Goal: Information Seeking & Learning: Learn about a topic

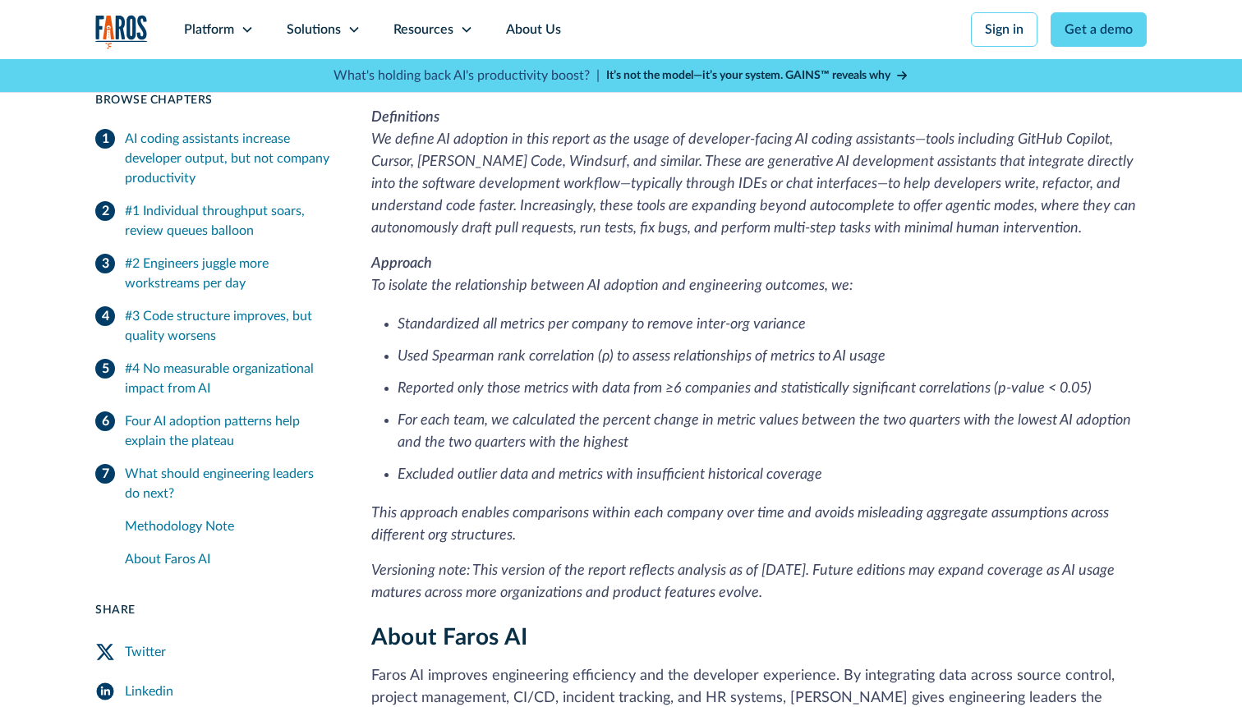
scroll to position [4414, 0]
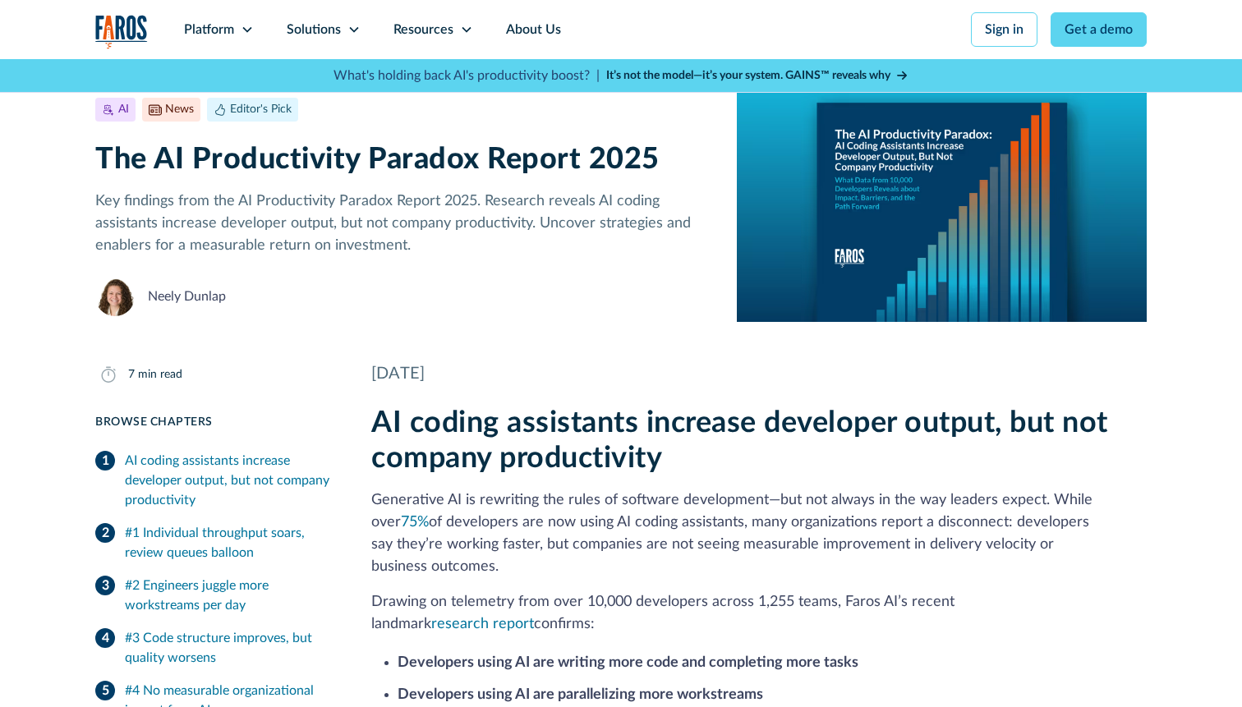
scroll to position [57, 0]
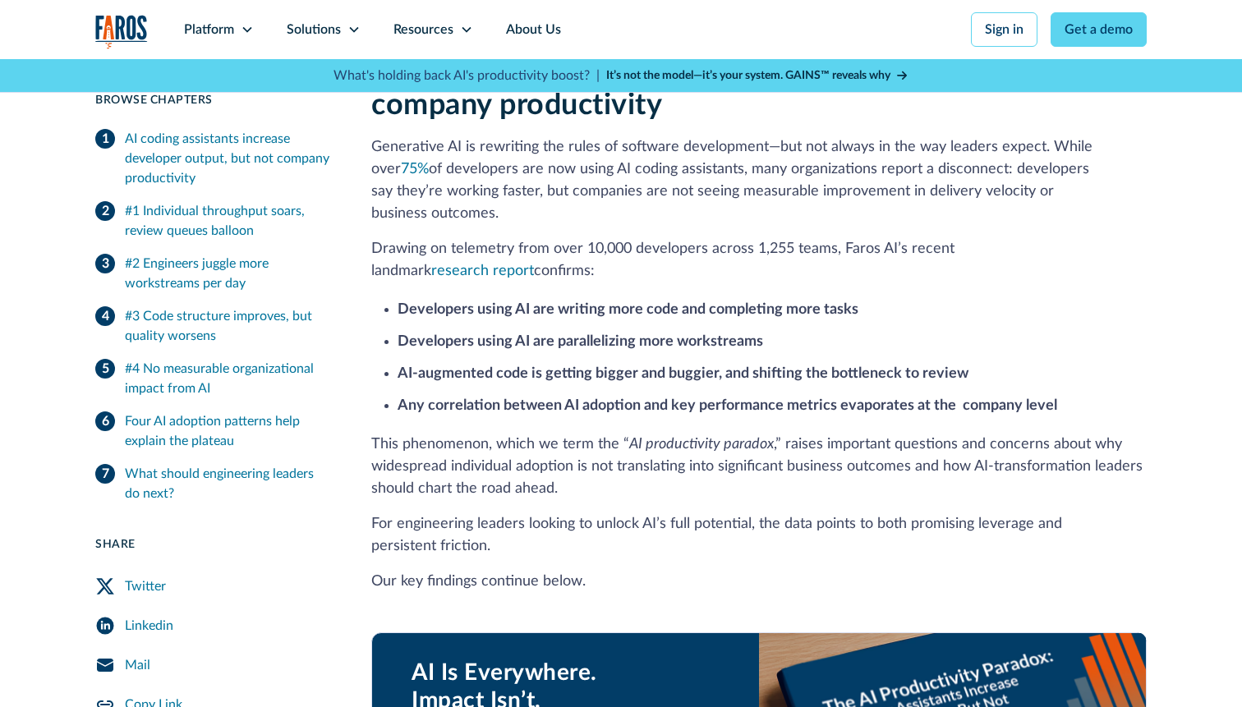
click at [683, 366] on strong "AI-augmented code is getting bigger and buggier, and shifting the bottleneck to…" at bounding box center [683, 373] width 571 height 15
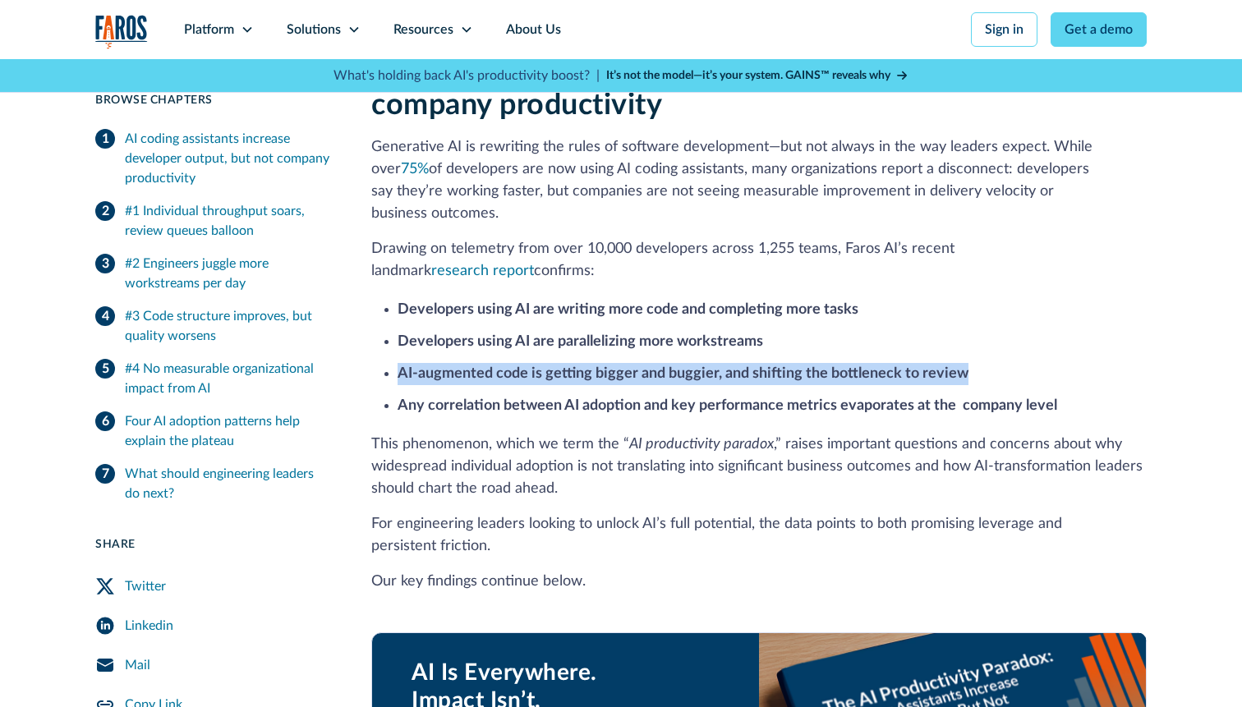
click at [722, 366] on strong "AI-augmented code is getting bigger and buggier, and shifting the bottleneck to…" at bounding box center [683, 373] width 571 height 15
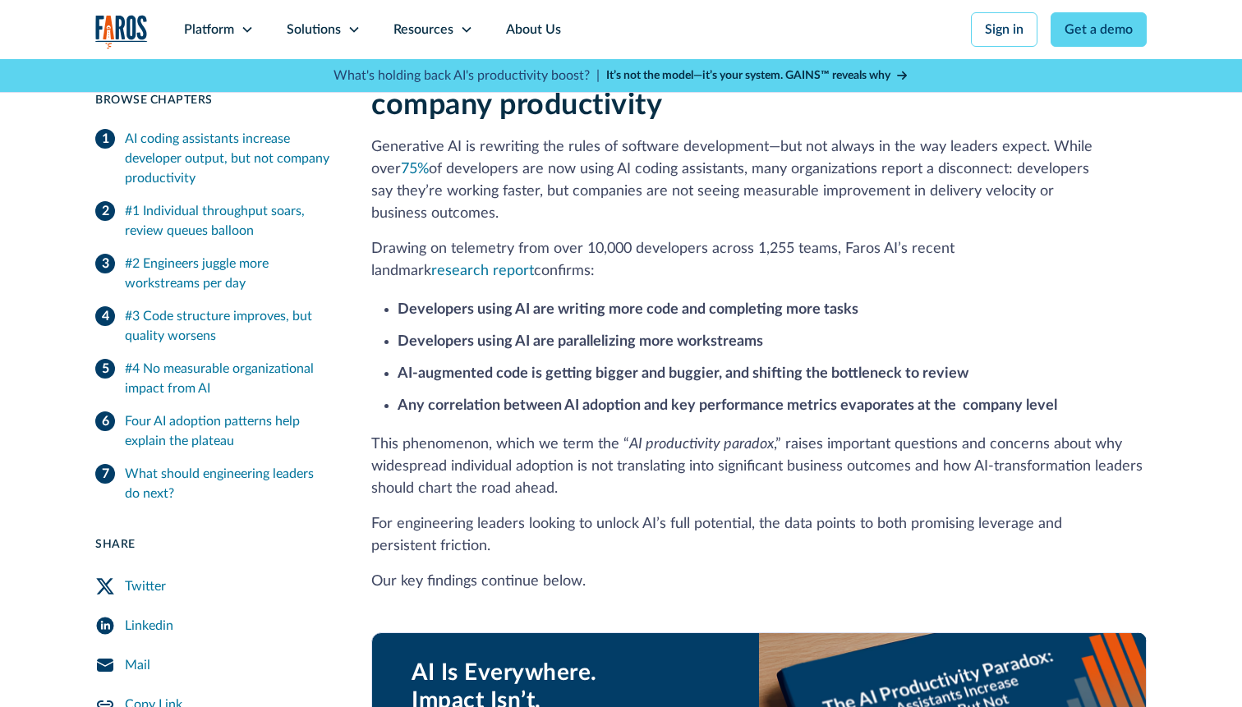
click at [836, 366] on strong "AI-augmented code is getting bigger and buggier, and shifting the bottleneck to…" at bounding box center [683, 373] width 571 height 15
drag, startPoint x: 977, startPoint y: 343, endPoint x: 515, endPoint y: 347, distance: 461.6
click at [515, 363] on li "AI-augmented code is getting bigger and buggier, and shifting the bottleneck to…" at bounding box center [772, 374] width 749 height 22
click at [515, 366] on strong "AI-augmented code is getting bigger and buggier, and shifting the bottleneck to…" at bounding box center [683, 373] width 571 height 15
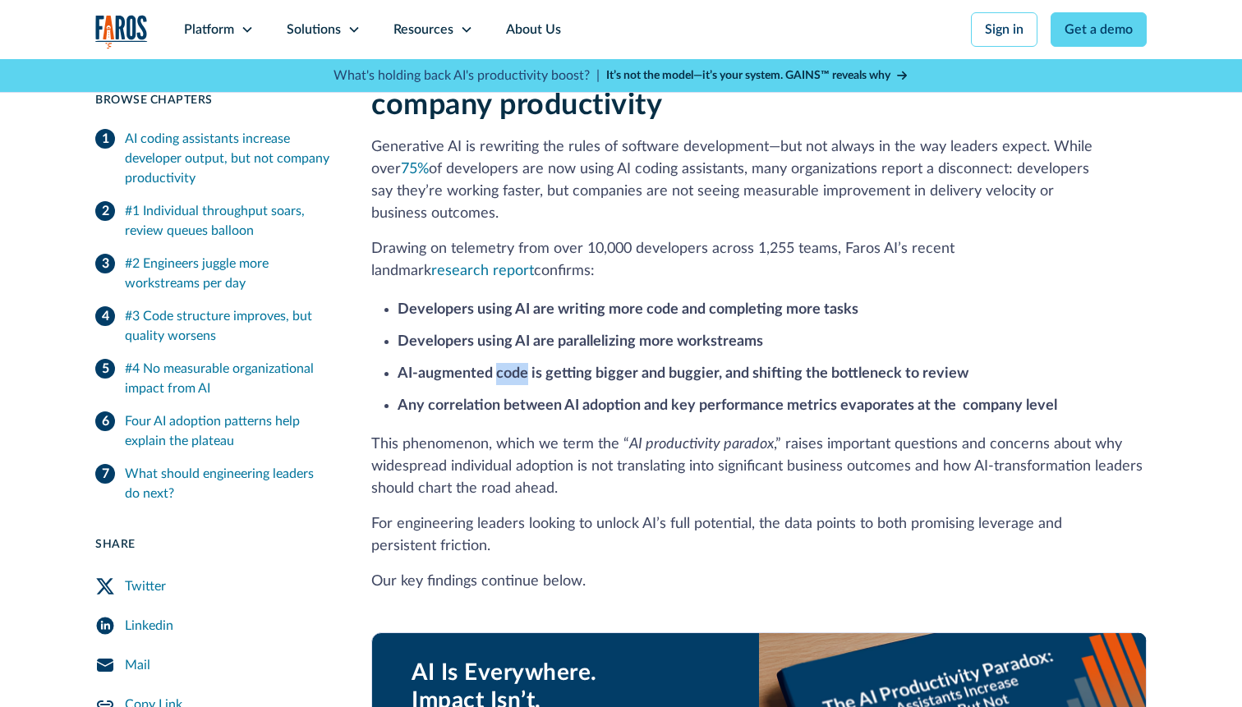
click at [515, 366] on strong "AI-augmented code is getting bigger and buggier, and shifting the bottleneck to…" at bounding box center [683, 373] width 571 height 15
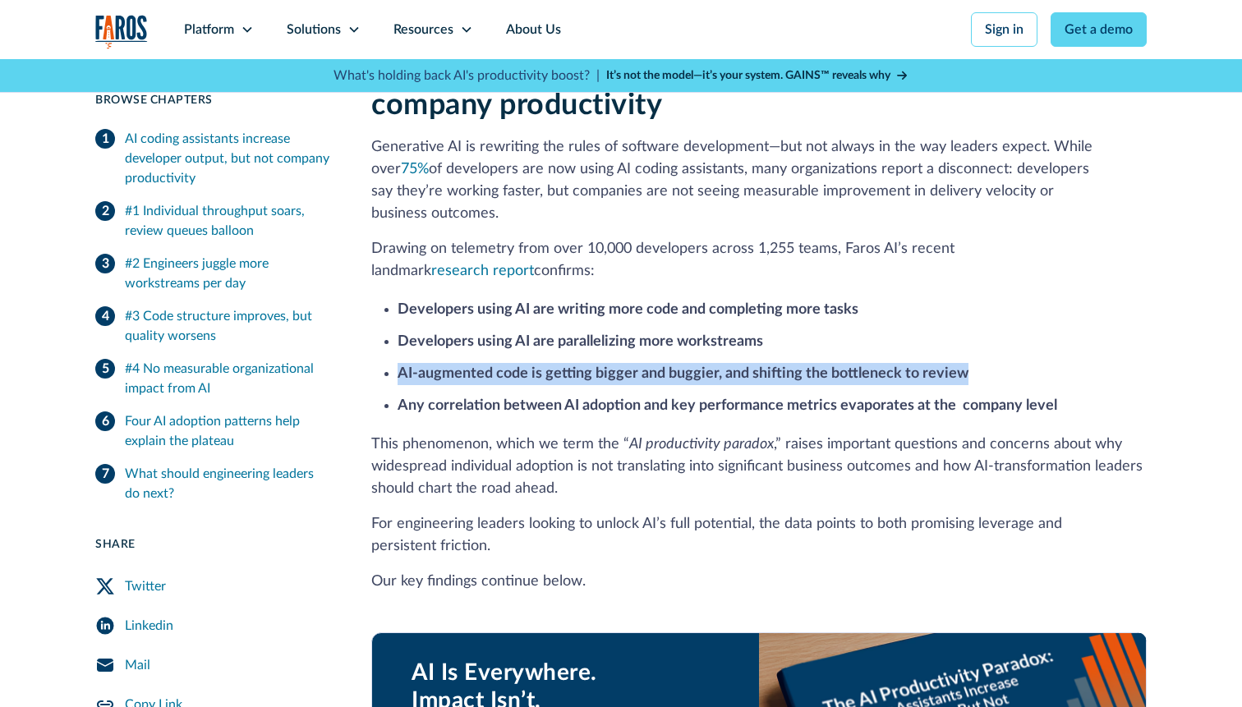
click at [515, 366] on strong "AI-augmented code is getting bigger and buggier, and shifting the bottleneck to…" at bounding box center [683, 373] width 571 height 15
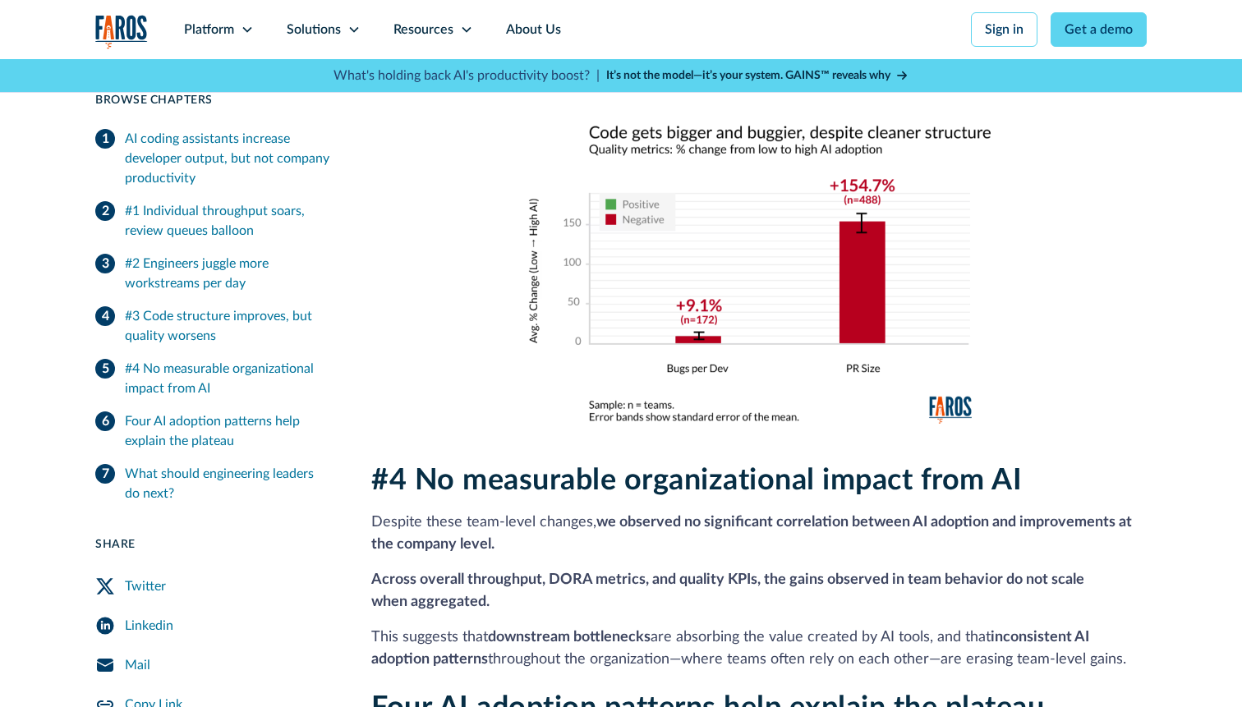
scroll to position [2757, 0]
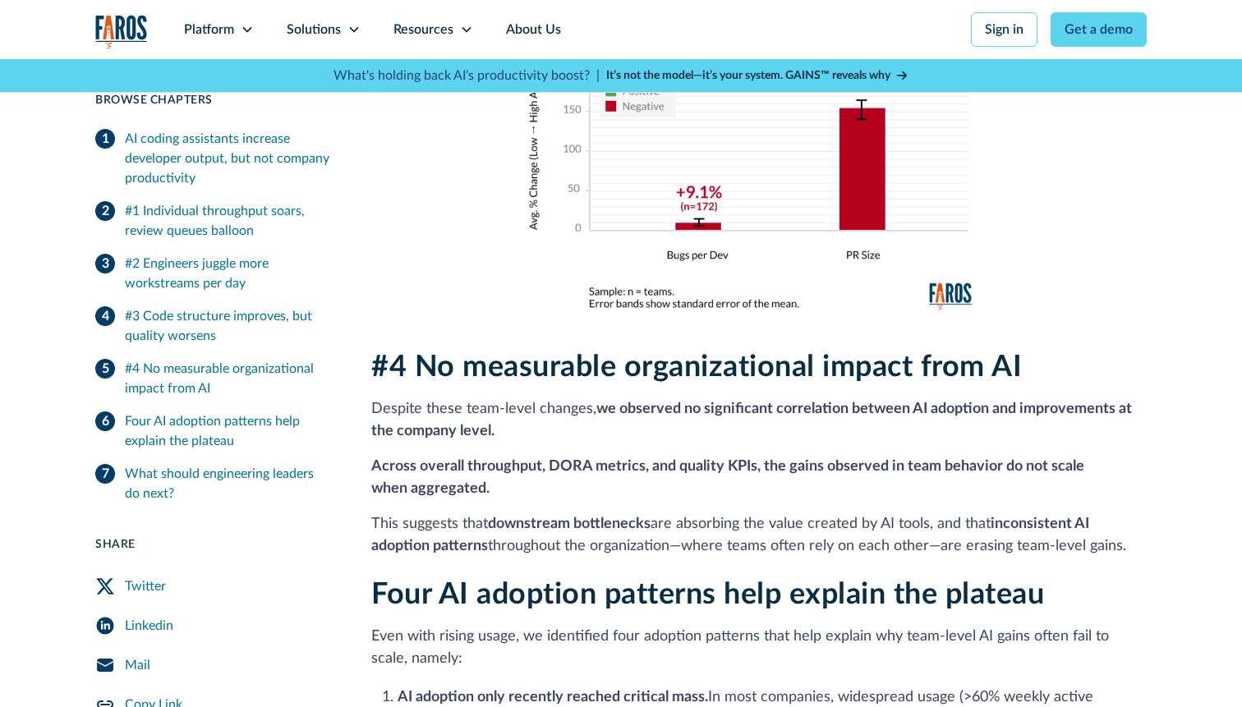
click at [633, 430] on div "#4 No measurable organizational impact from AI Despite these team-level changes…" at bounding box center [758, 454] width 775 height 208
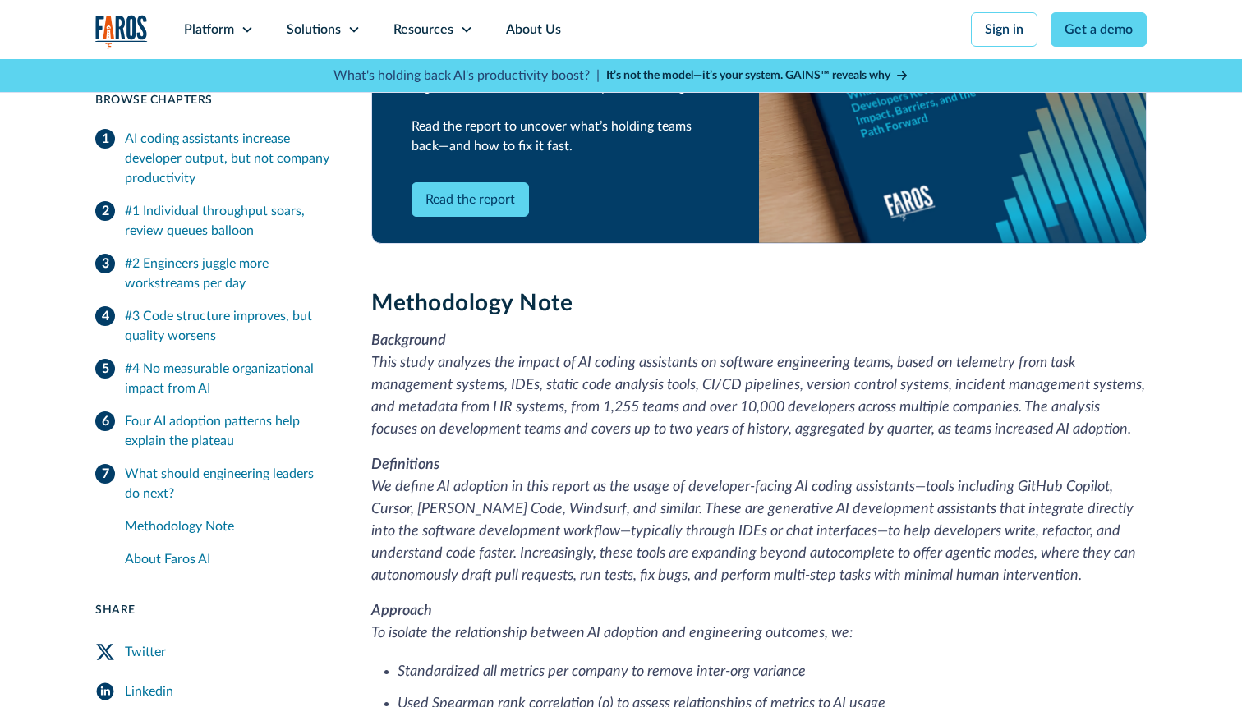
scroll to position [4146, 0]
